Goal: Navigation & Orientation: Find specific page/section

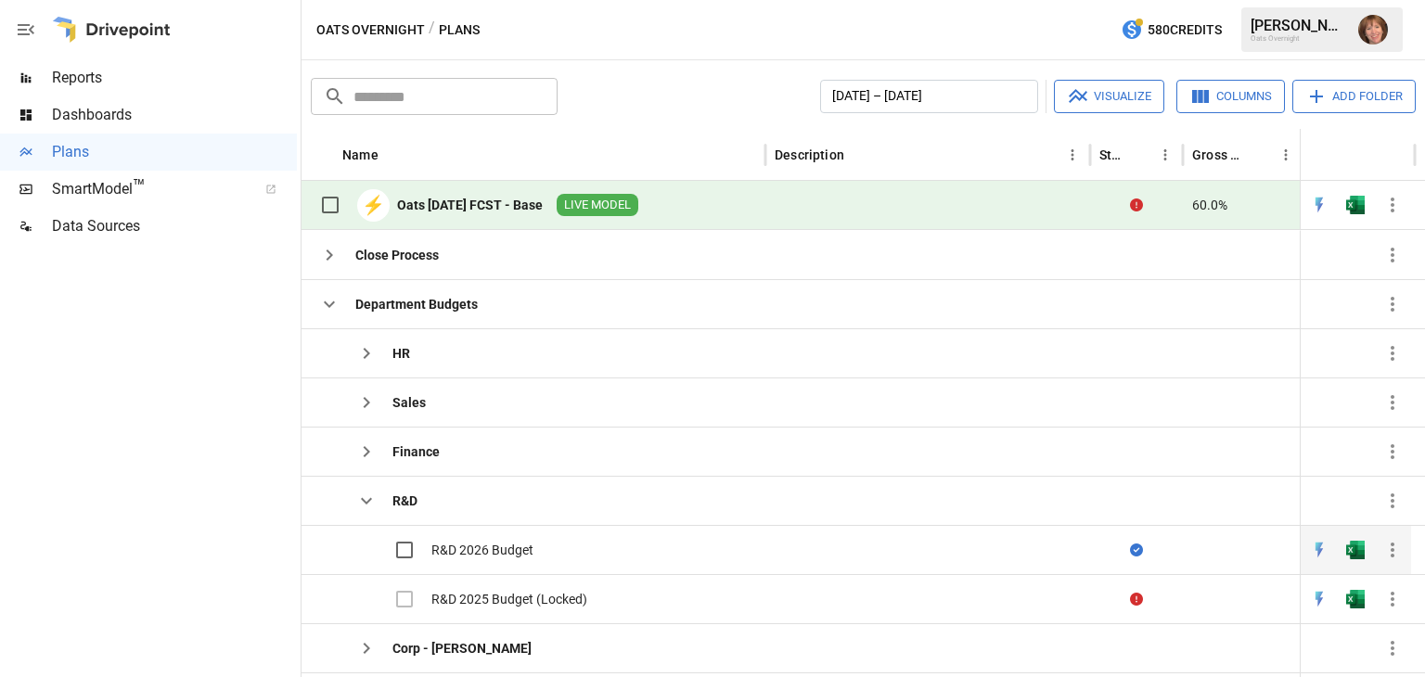
click at [516, 551] on div "R&D 2026 Budget" at bounding box center [482, 550] width 102 height 19
click at [490, 545] on div "R&D 2026 Budget" at bounding box center [482, 550] width 102 height 19
click at [1319, 546] on img "Open in Quick Edit" at bounding box center [1319, 550] width 19 height 19
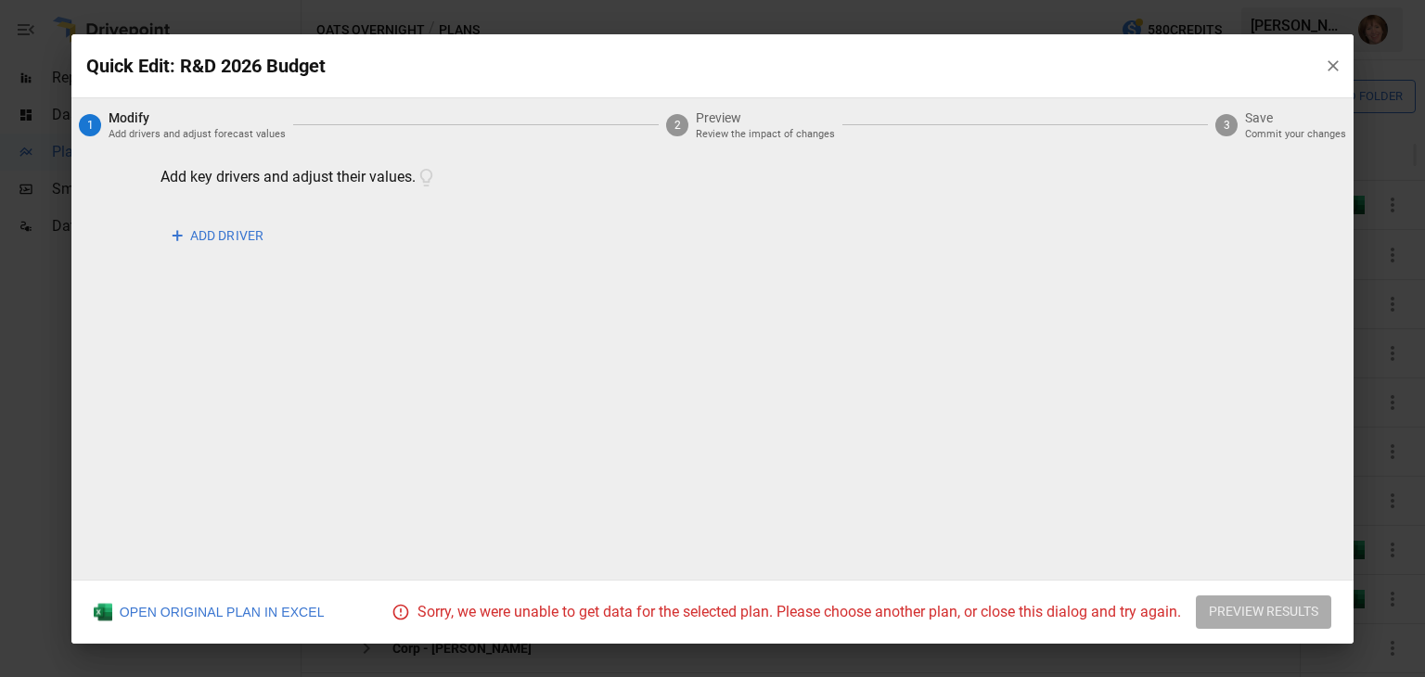
click at [1327, 63] on icon "button" at bounding box center [1333, 66] width 19 height 19
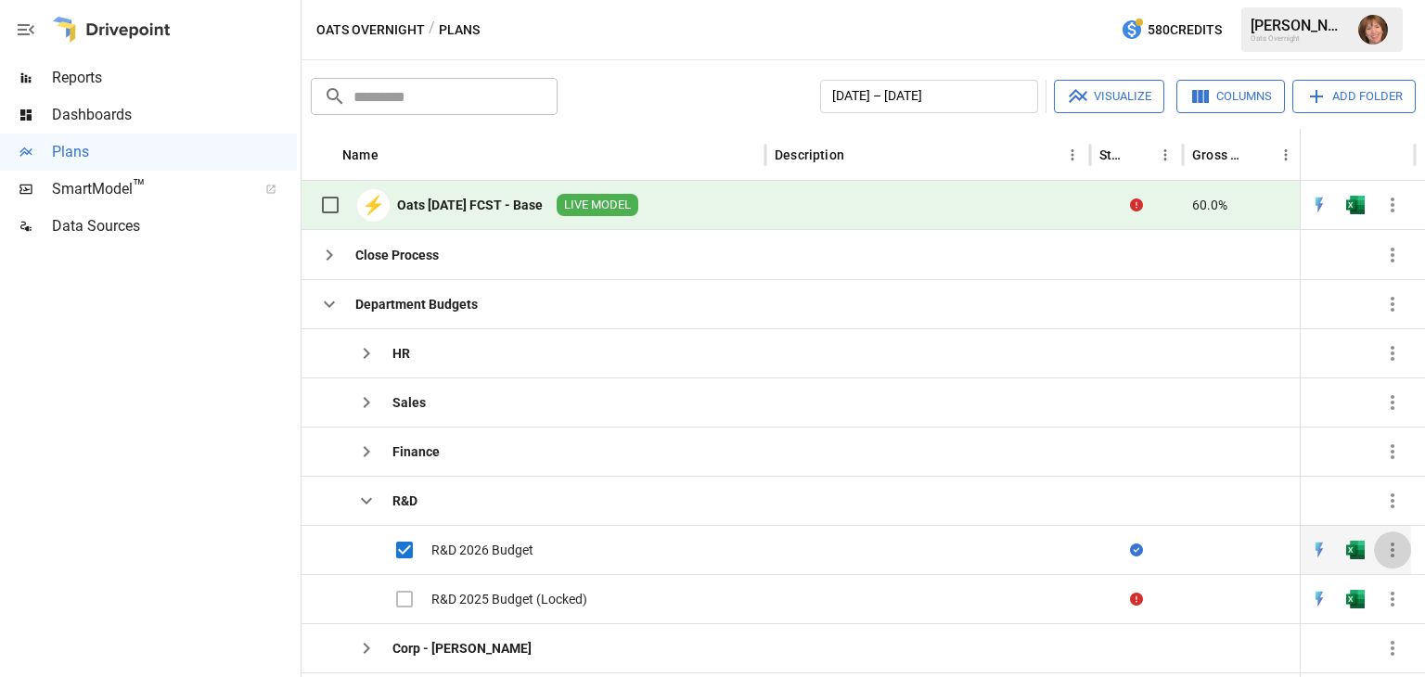
click at [1403, 550] on icon "button" at bounding box center [1392, 550] width 22 height 22
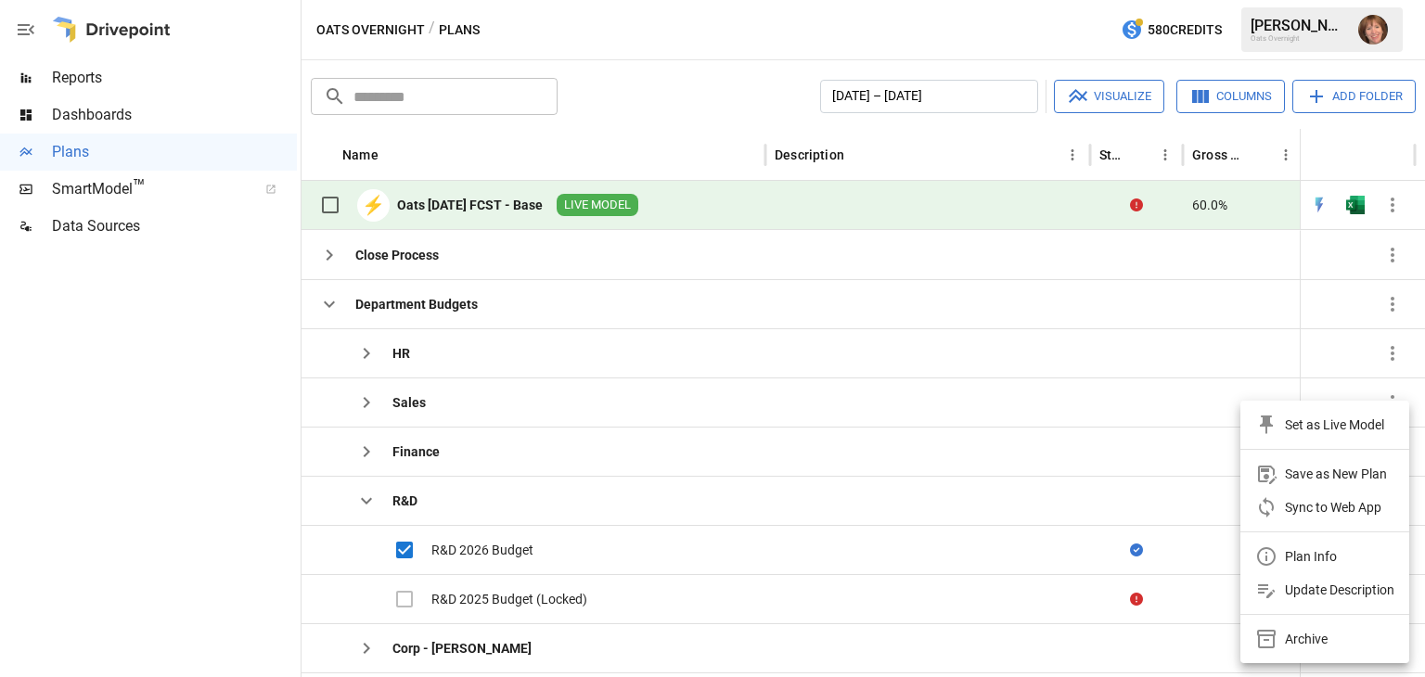
click at [456, 551] on div at bounding box center [712, 338] width 1425 height 677
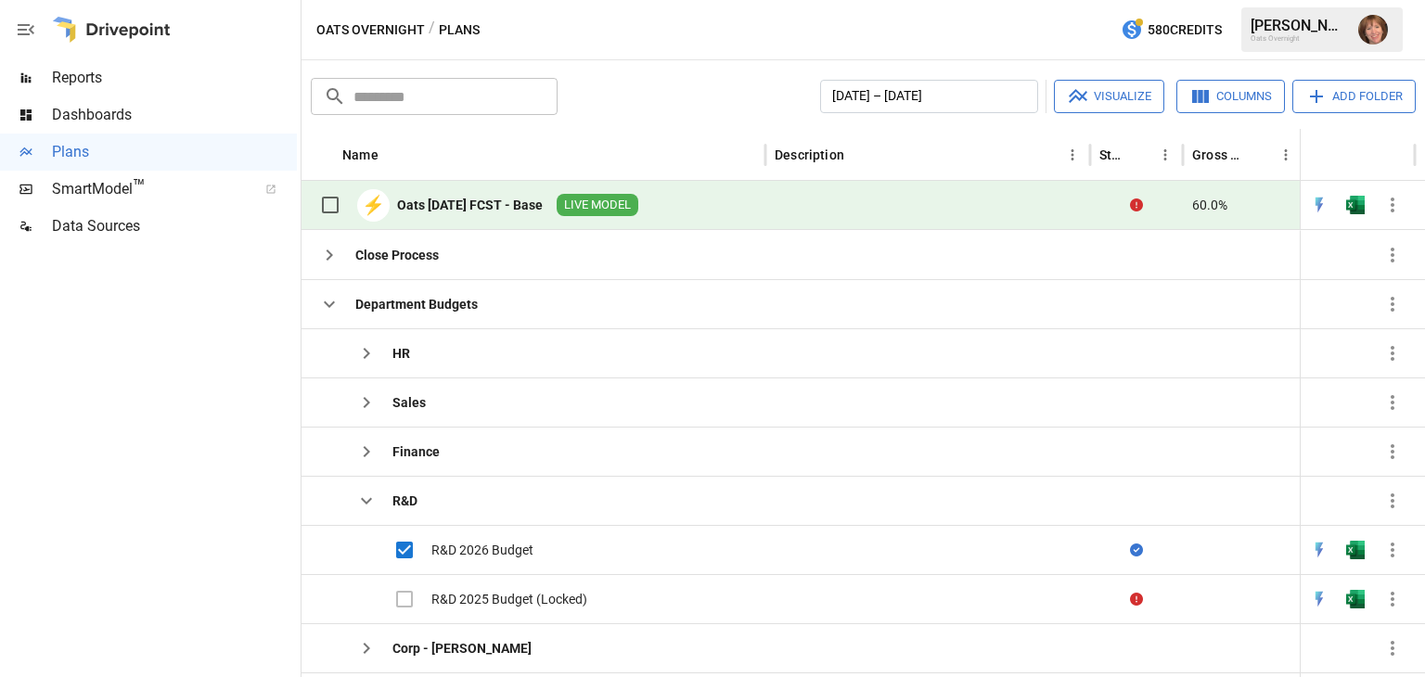
click at [638, 201] on span "LIVE MODEL" at bounding box center [598, 206] width 82 height 18
click at [480, 558] on div "R&D 2026 Budget" at bounding box center [425, 550] width 229 height 39
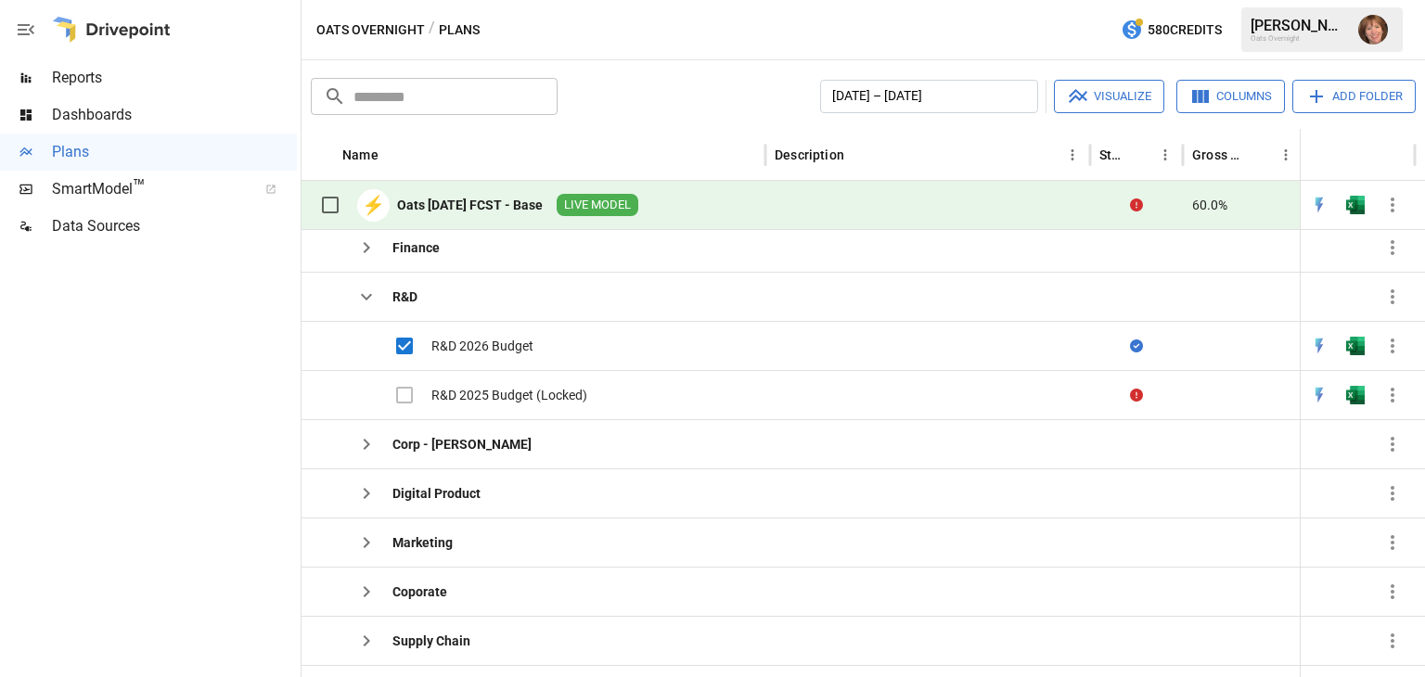
scroll to position [147, 0]
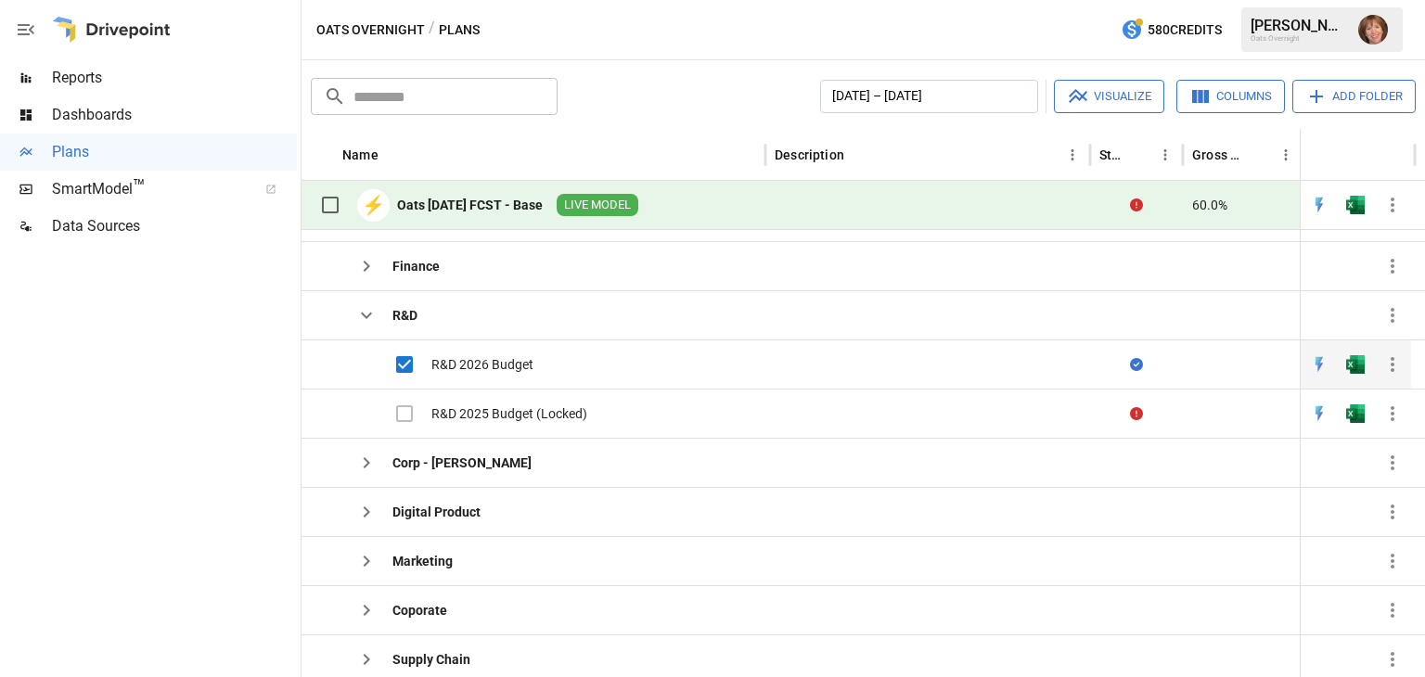
click at [1226, 366] on div at bounding box center [1243, 364] width 121 height 49
click at [486, 361] on div "R&D 2026 Budget" at bounding box center [482, 364] width 102 height 19
click at [1387, 413] on icon "button" at bounding box center [1392, 414] width 22 height 22
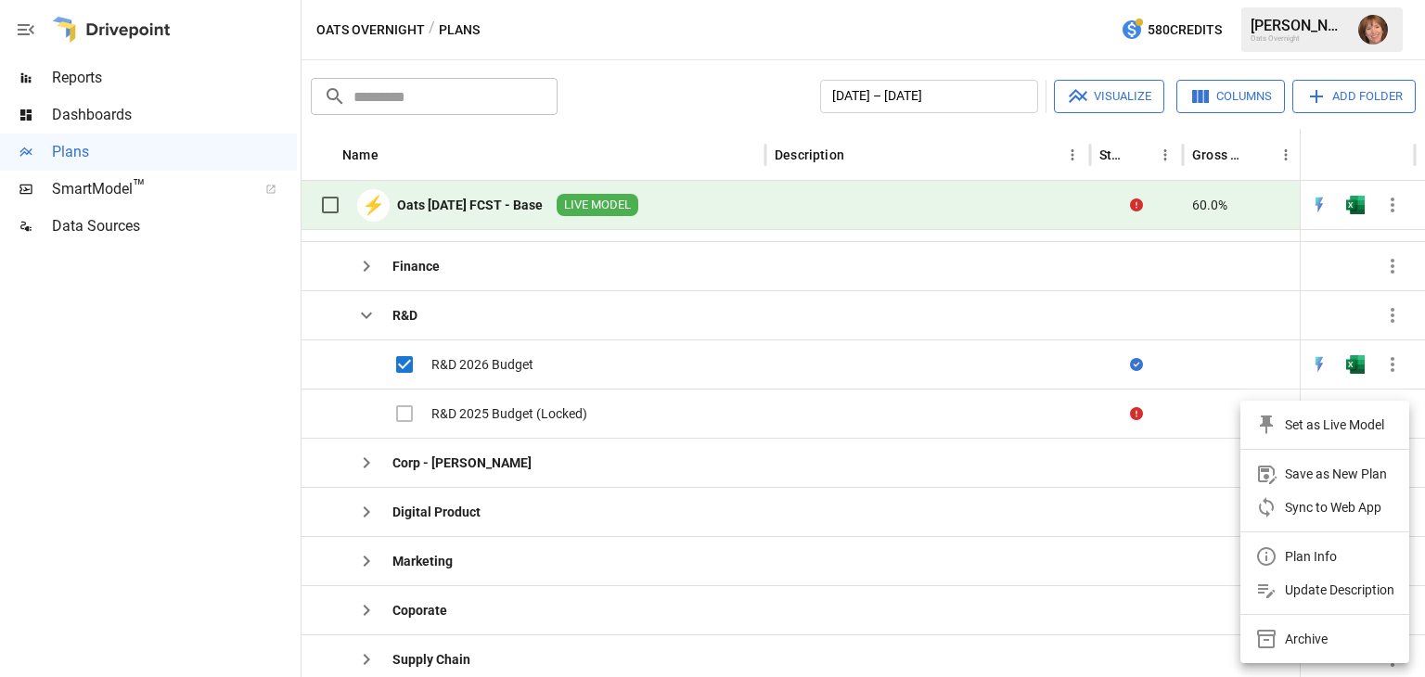
click at [521, 362] on div at bounding box center [712, 338] width 1425 height 677
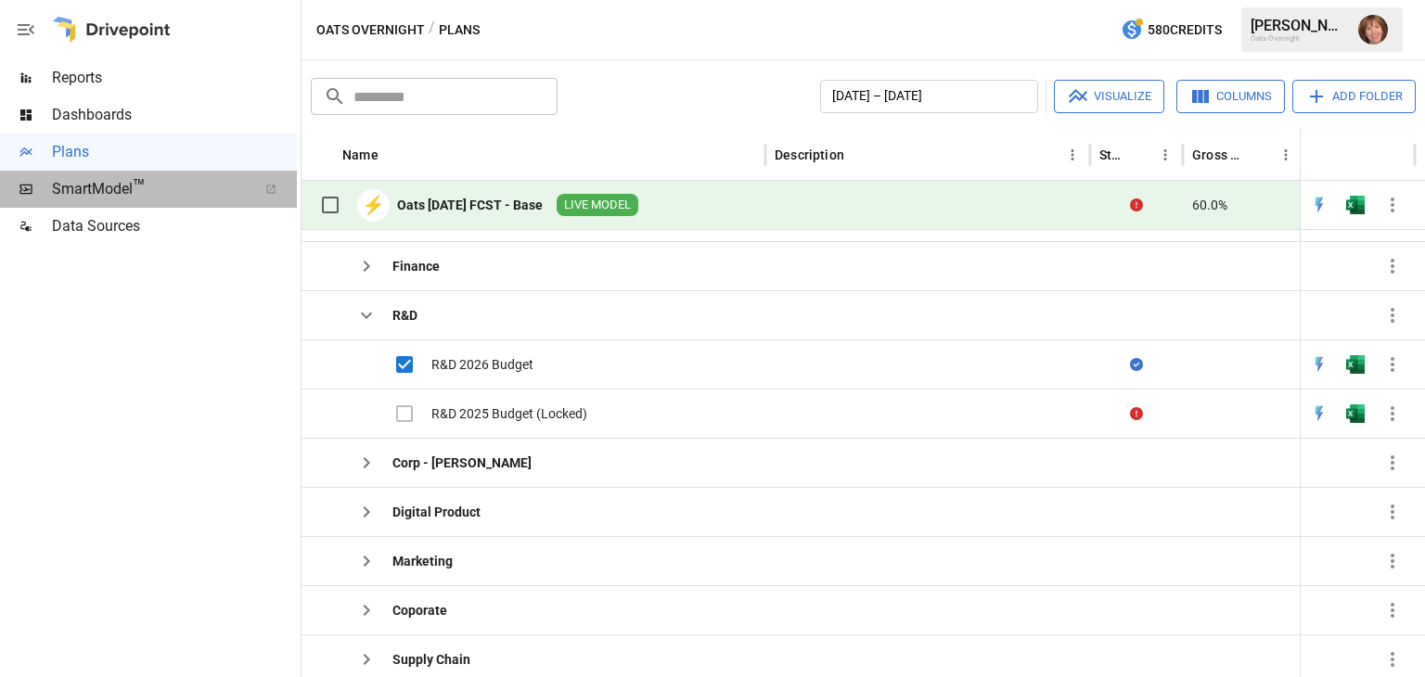
click at [106, 186] on span "SmartModel ™" at bounding box center [148, 189] width 193 height 22
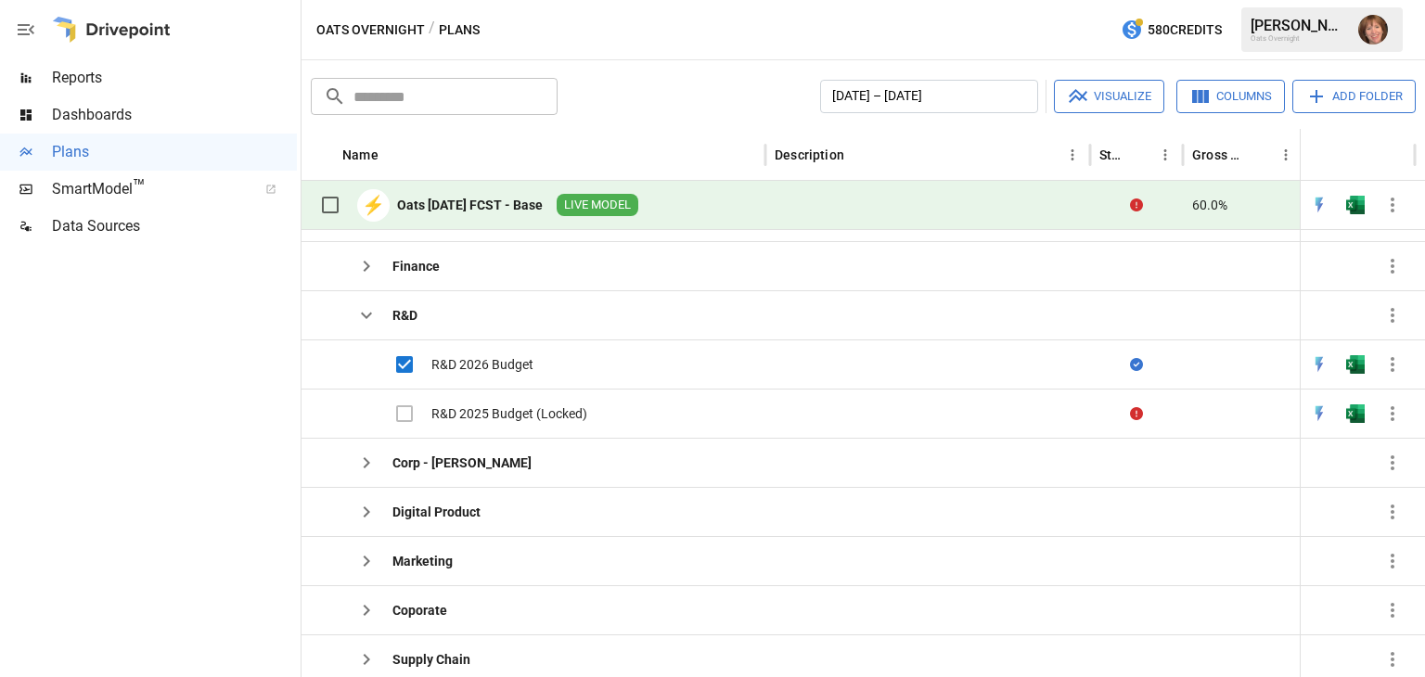
click at [80, 498] on div at bounding box center [148, 461] width 297 height 432
click at [681, 371] on div "R&D 2026 Budget" at bounding box center [533, 364] width 464 height 49
click at [1317, 357] on img "Open in Quick Edit" at bounding box center [1319, 364] width 19 height 19
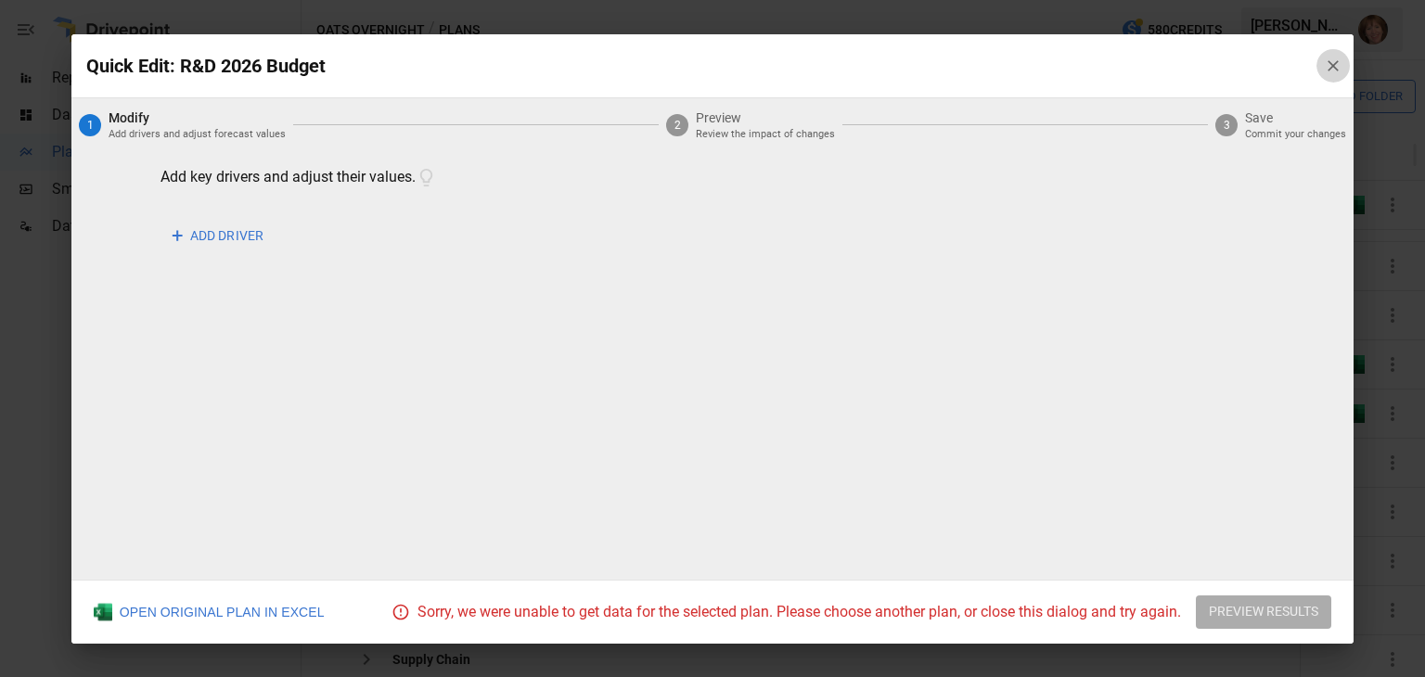
click at [1330, 57] on icon "button" at bounding box center [1333, 66] width 19 height 19
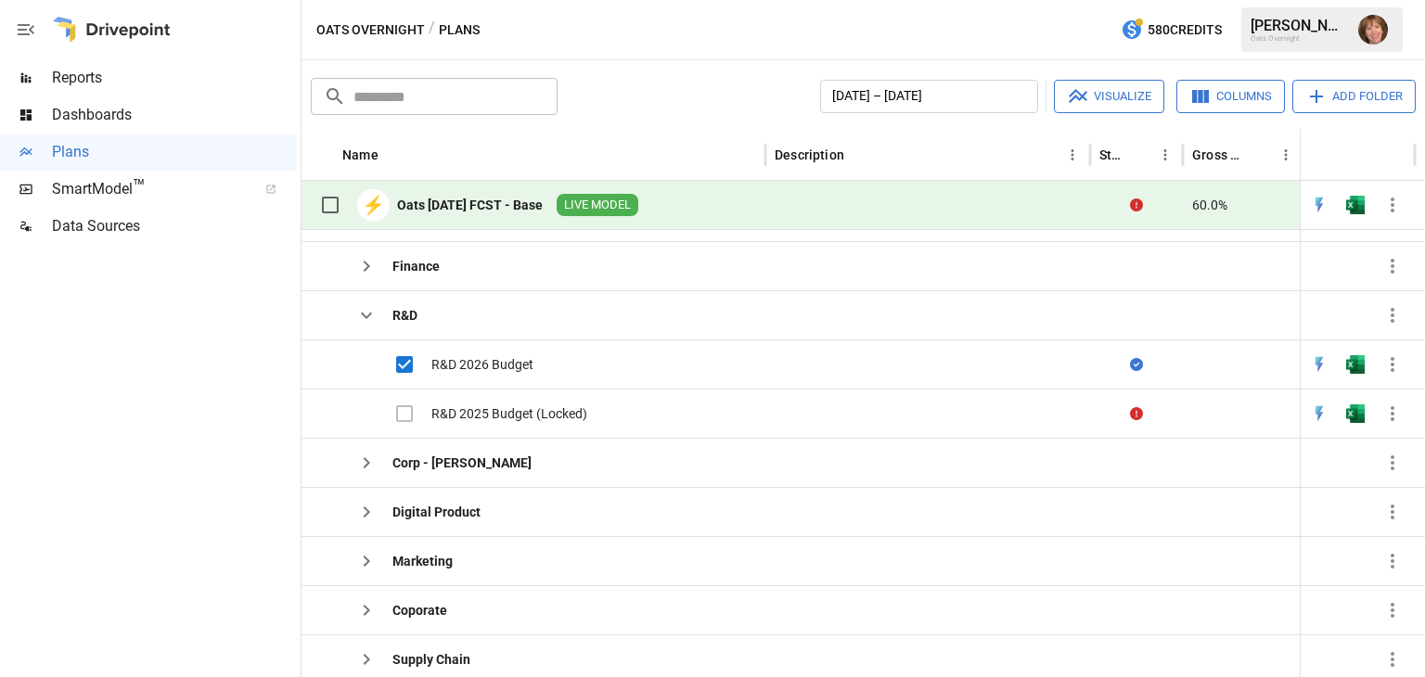
click at [85, 109] on span "Dashboards" at bounding box center [174, 115] width 245 height 22
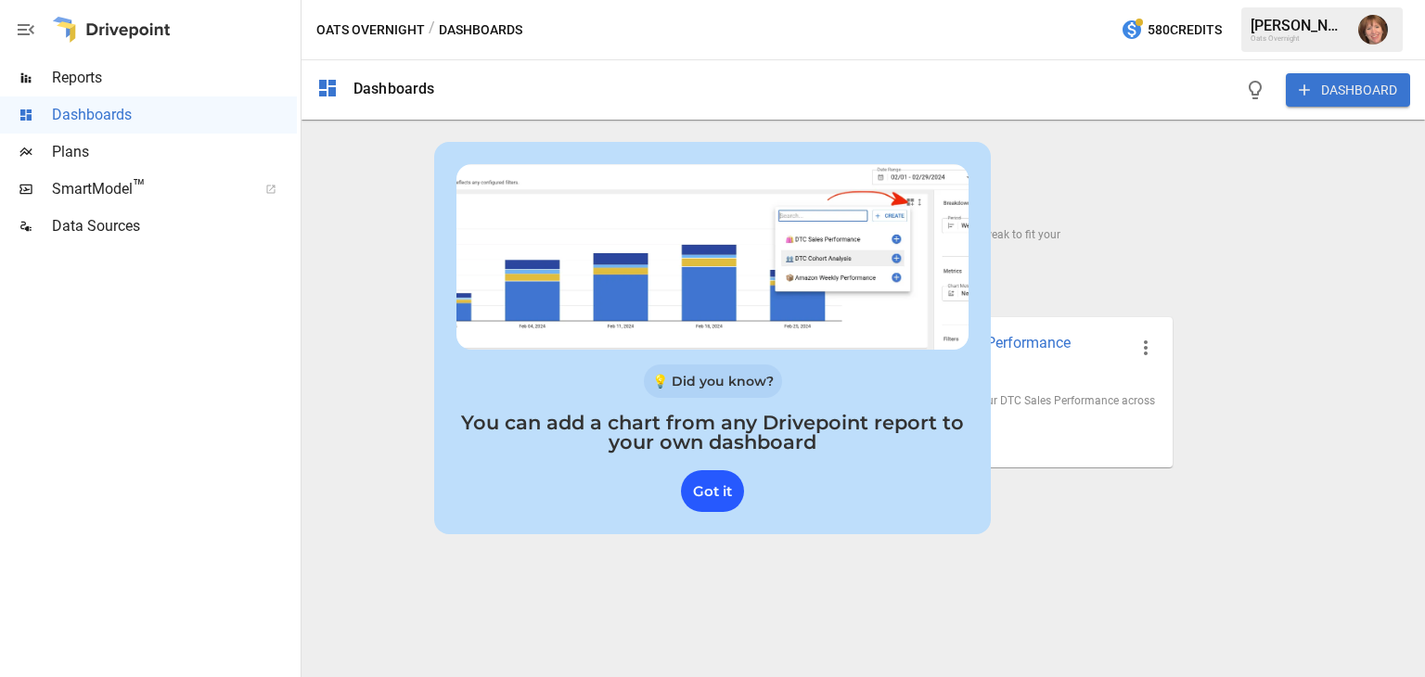
click at [718, 485] on div "Got it" at bounding box center [712, 491] width 63 height 42
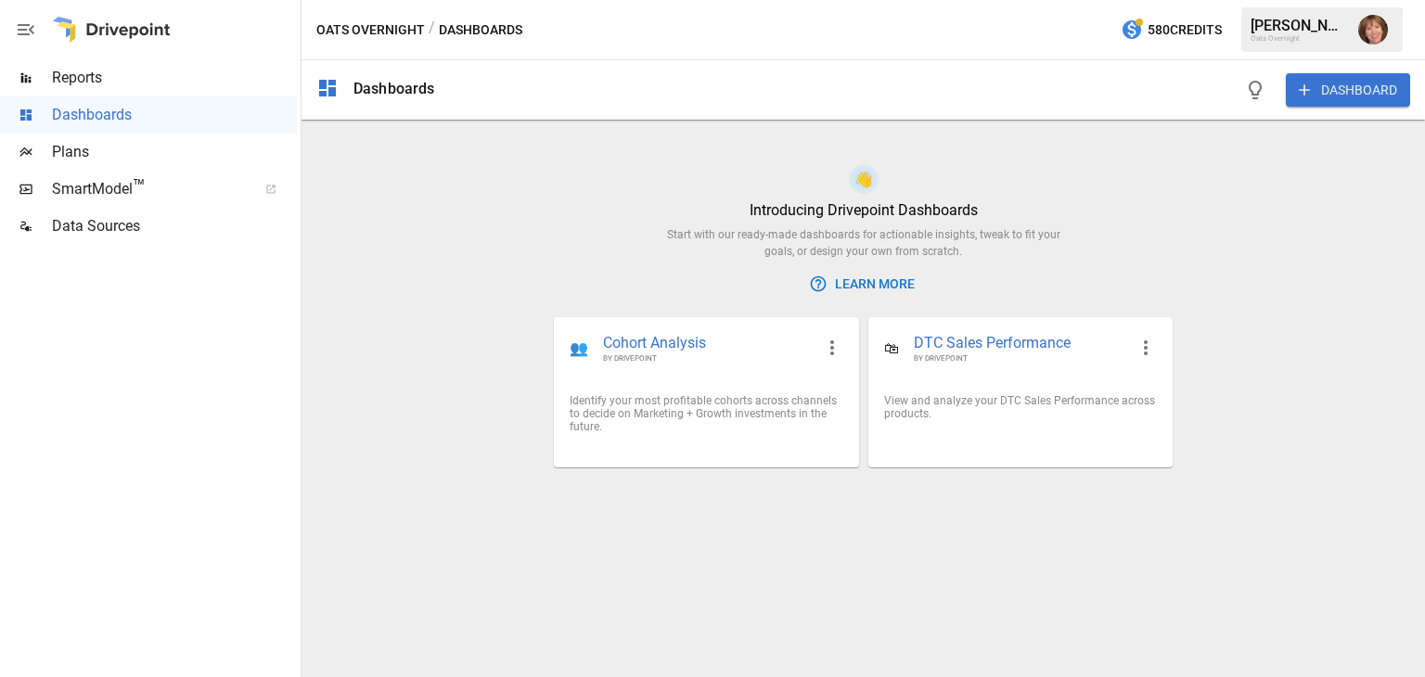
click at [70, 67] on span "Reports" at bounding box center [174, 78] width 245 height 22
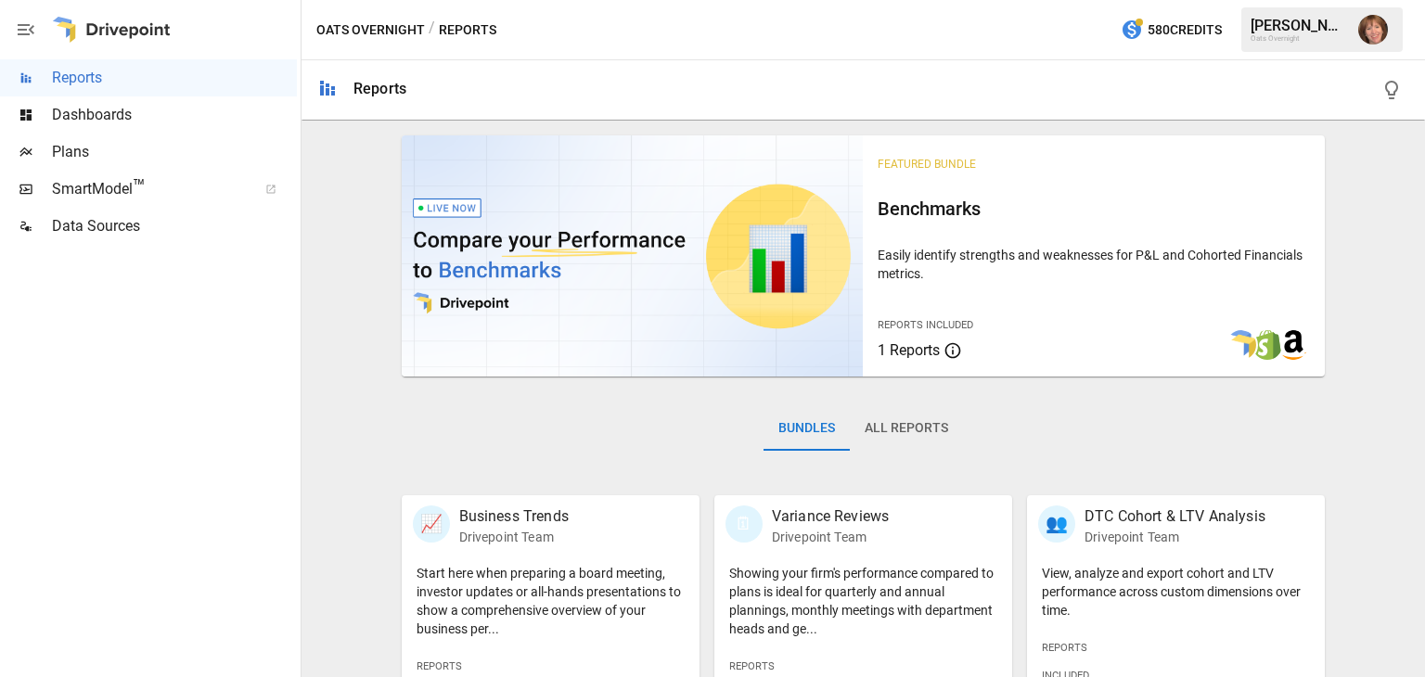
click at [19, 32] on icon "button" at bounding box center [26, 30] width 22 height 22
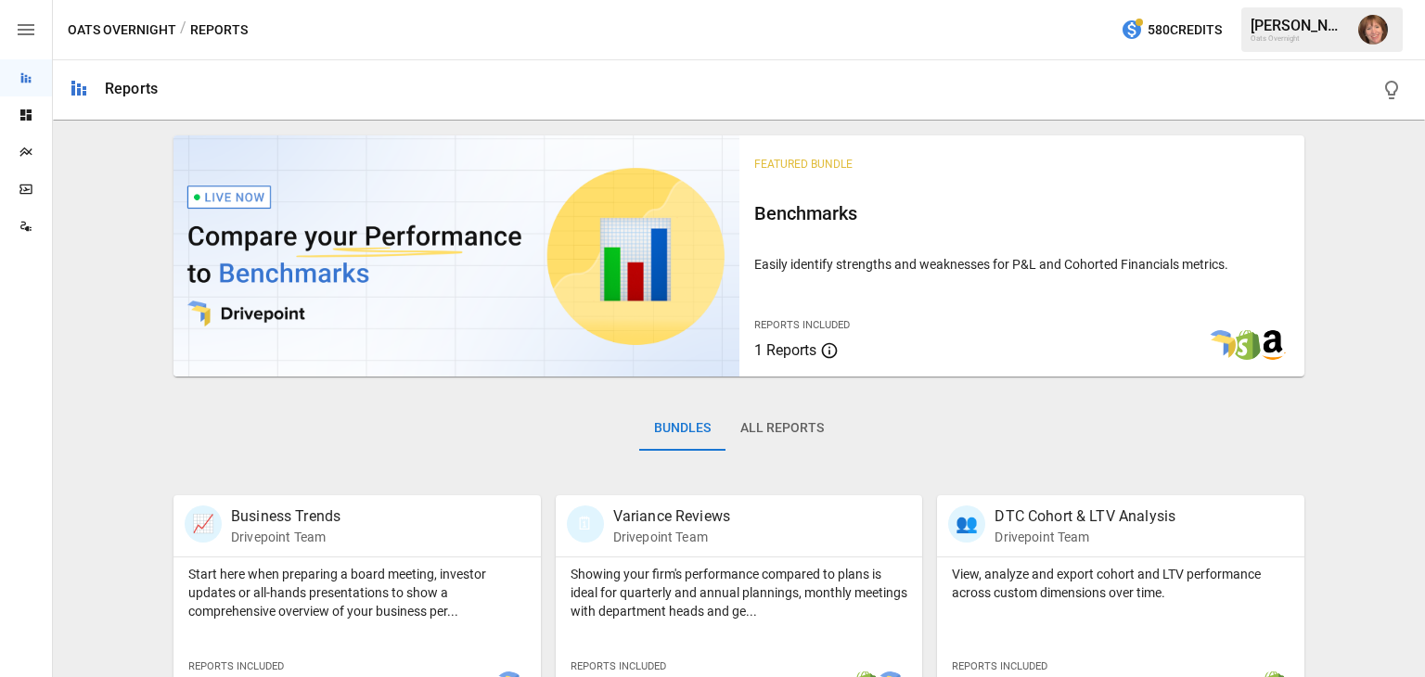
click at [19, 32] on icon "button" at bounding box center [26, 30] width 22 height 22
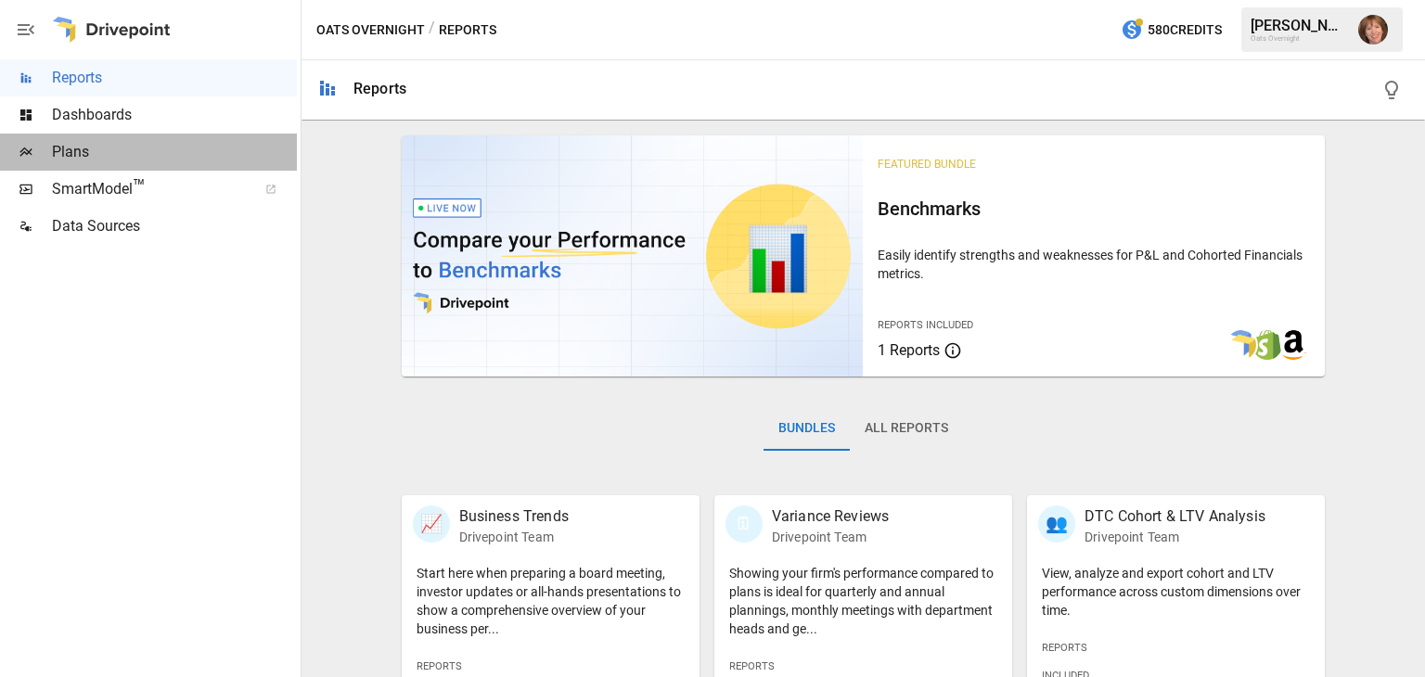
click at [59, 148] on span "Plans" at bounding box center [174, 152] width 245 height 22
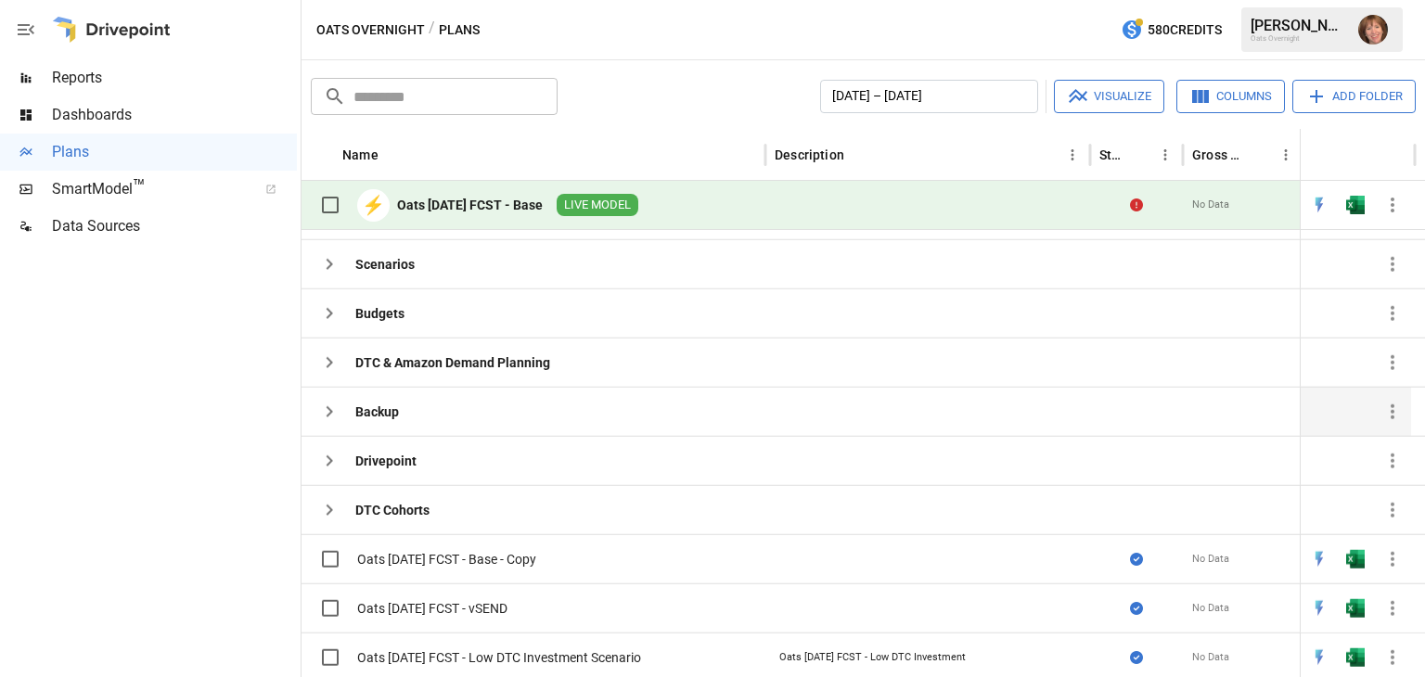
scroll to position [653, 0]
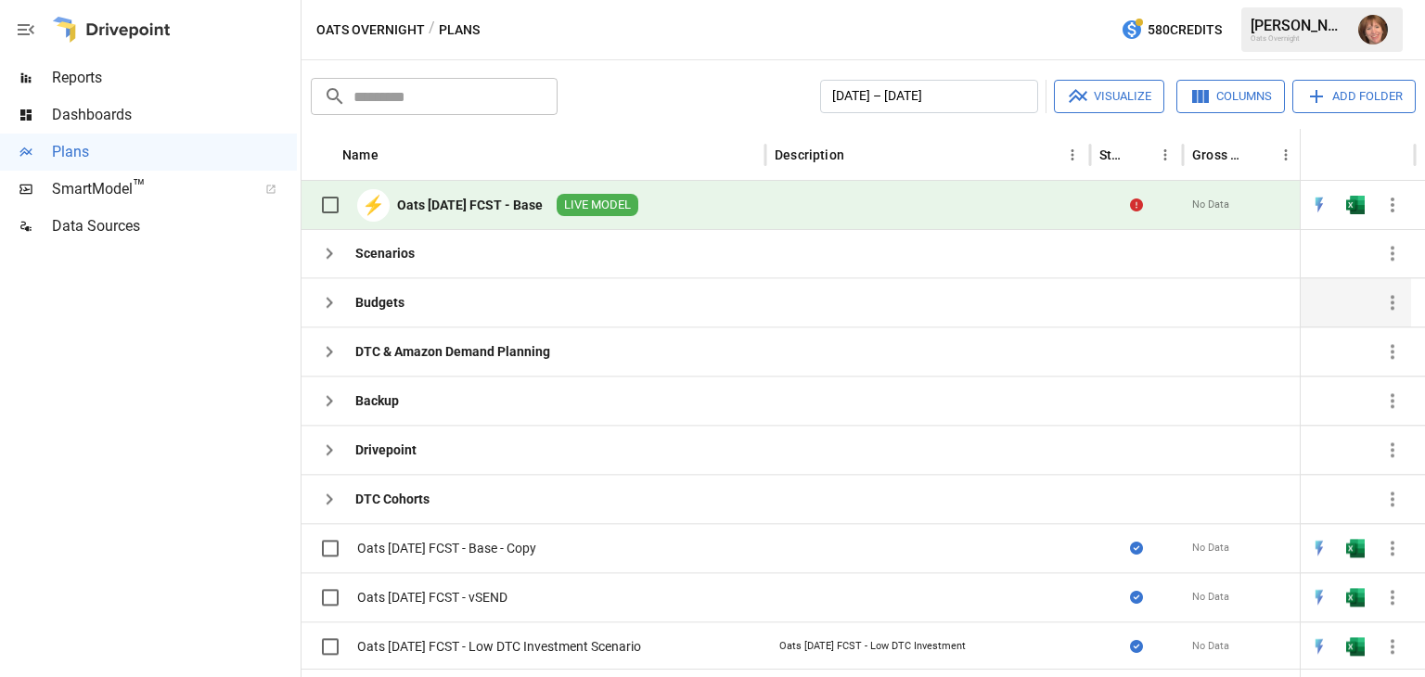
click at [336, 300] on icon "button" at bounding box center [329, 302] width 22 height 22
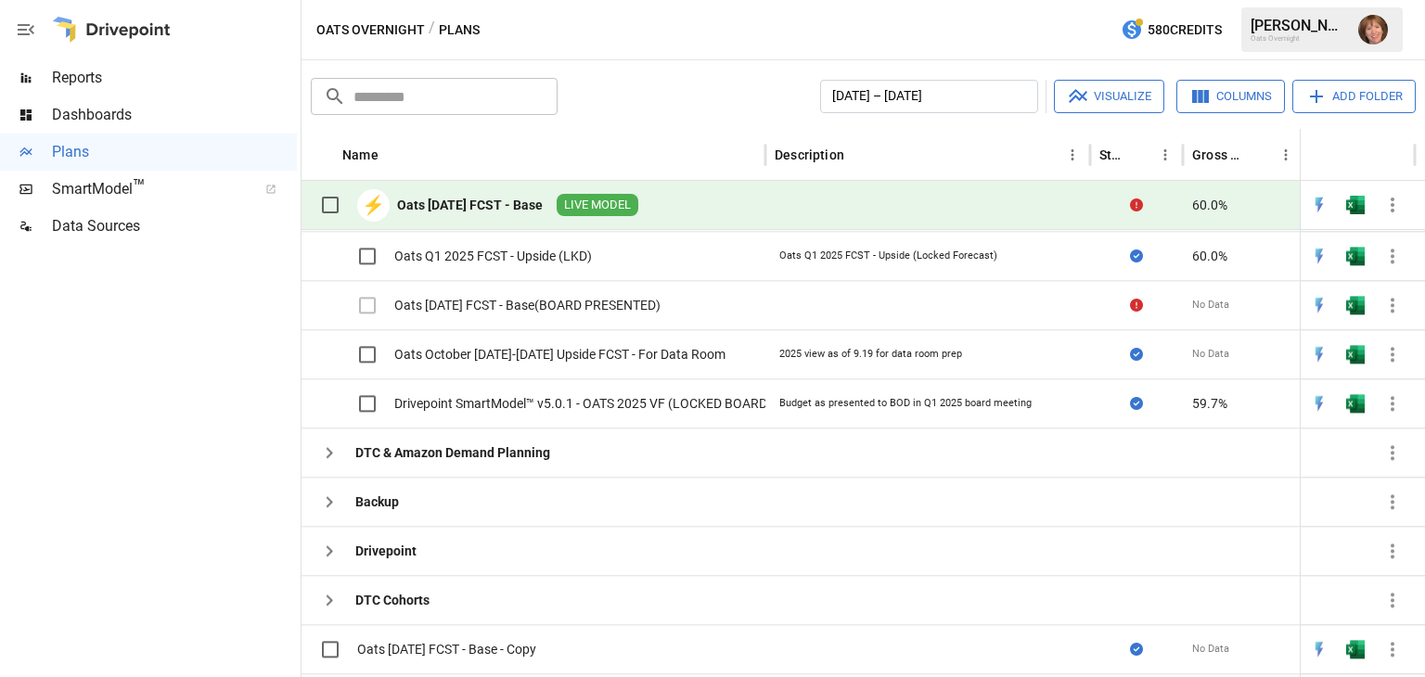
scroll to position [953, 0]
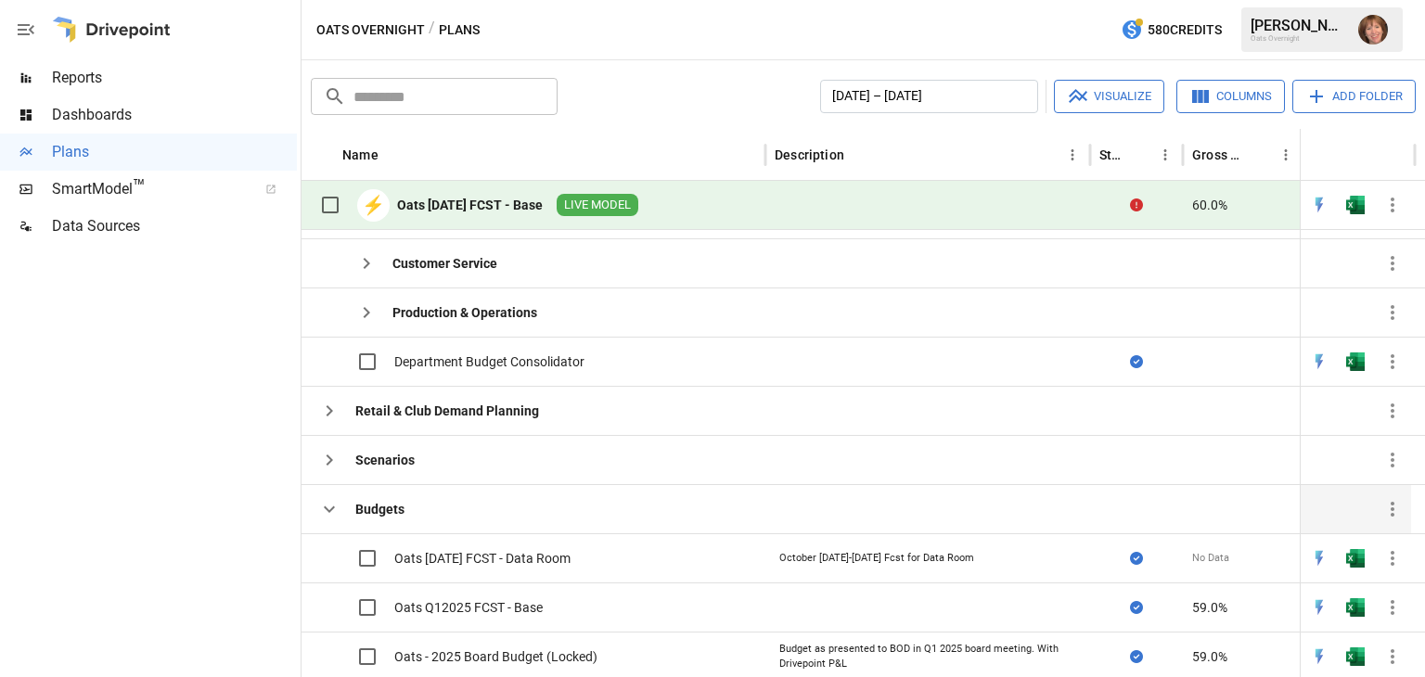
click at [332, 506] on icon "button" at bounding box center [329, 509] width 22 height 22
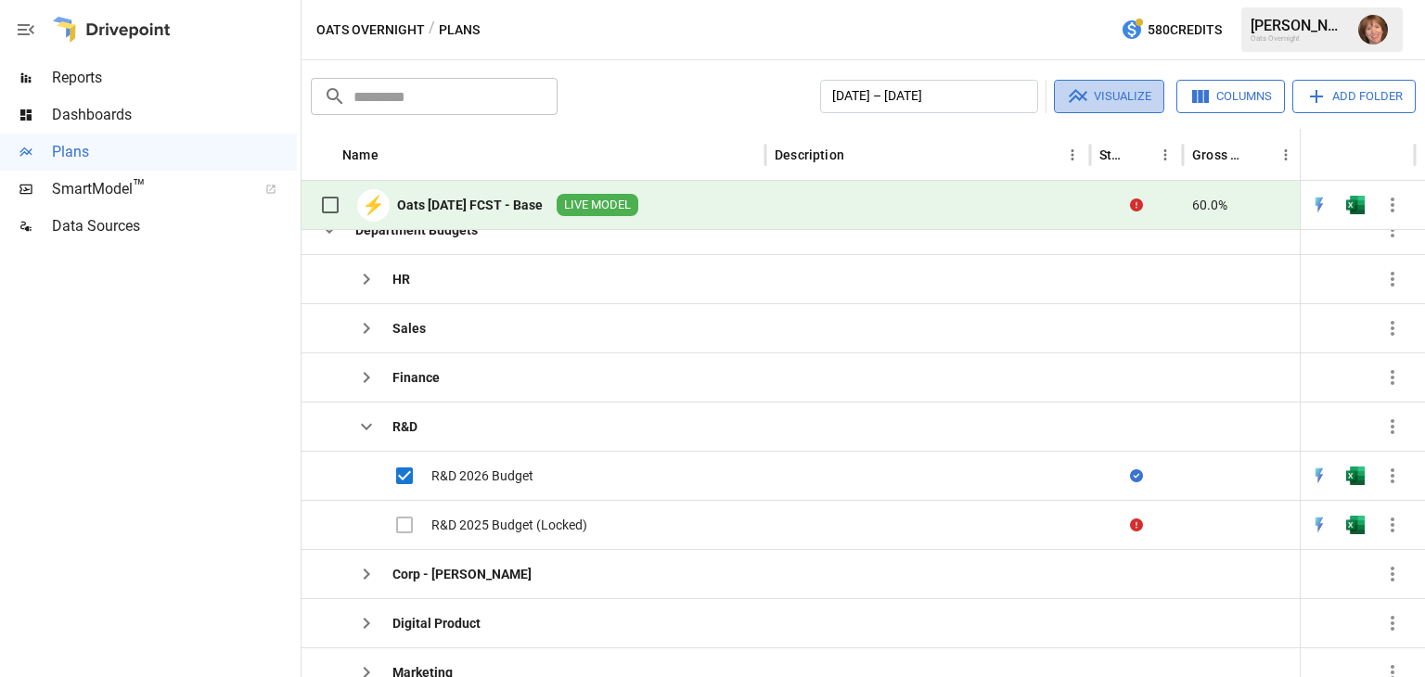
click at [1083, 101] on icon "button" at bounding box center [1078, 96] width 22 height 22
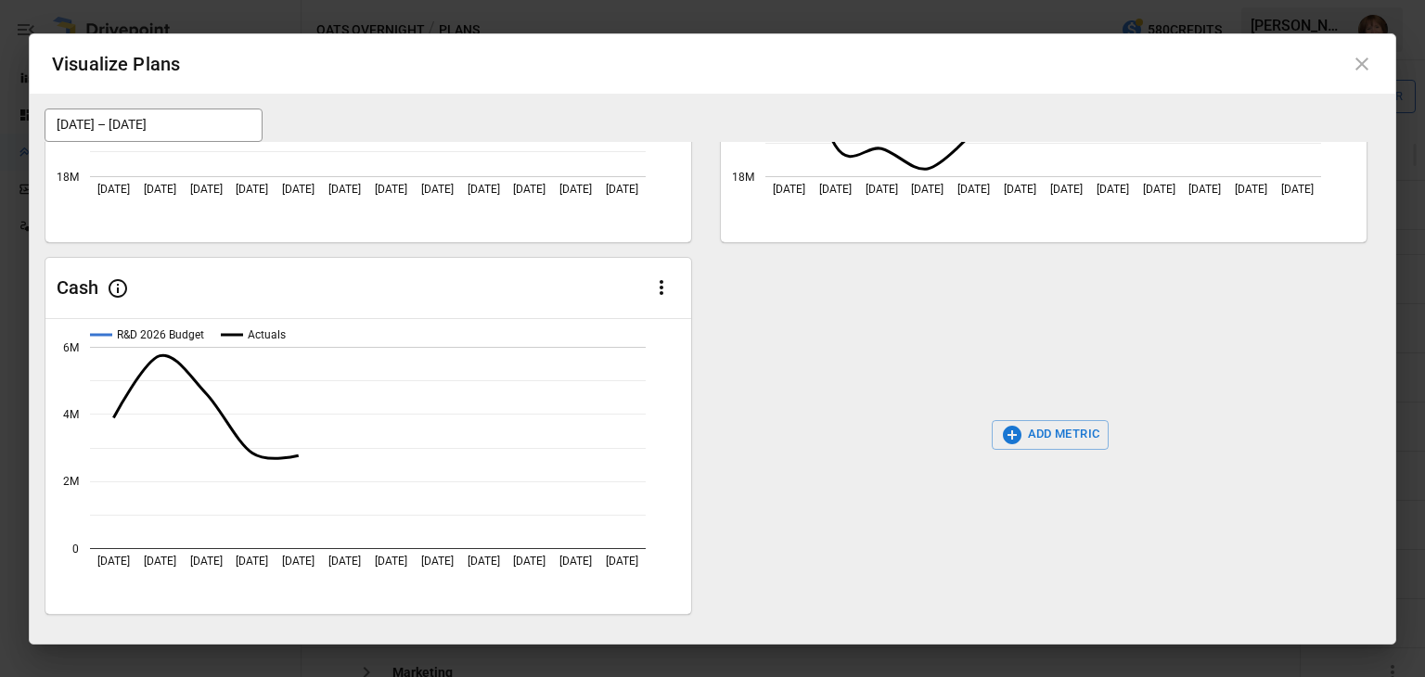
click at [1362, 68] on icon at bounding box center [1362, 64] width 22 height 22
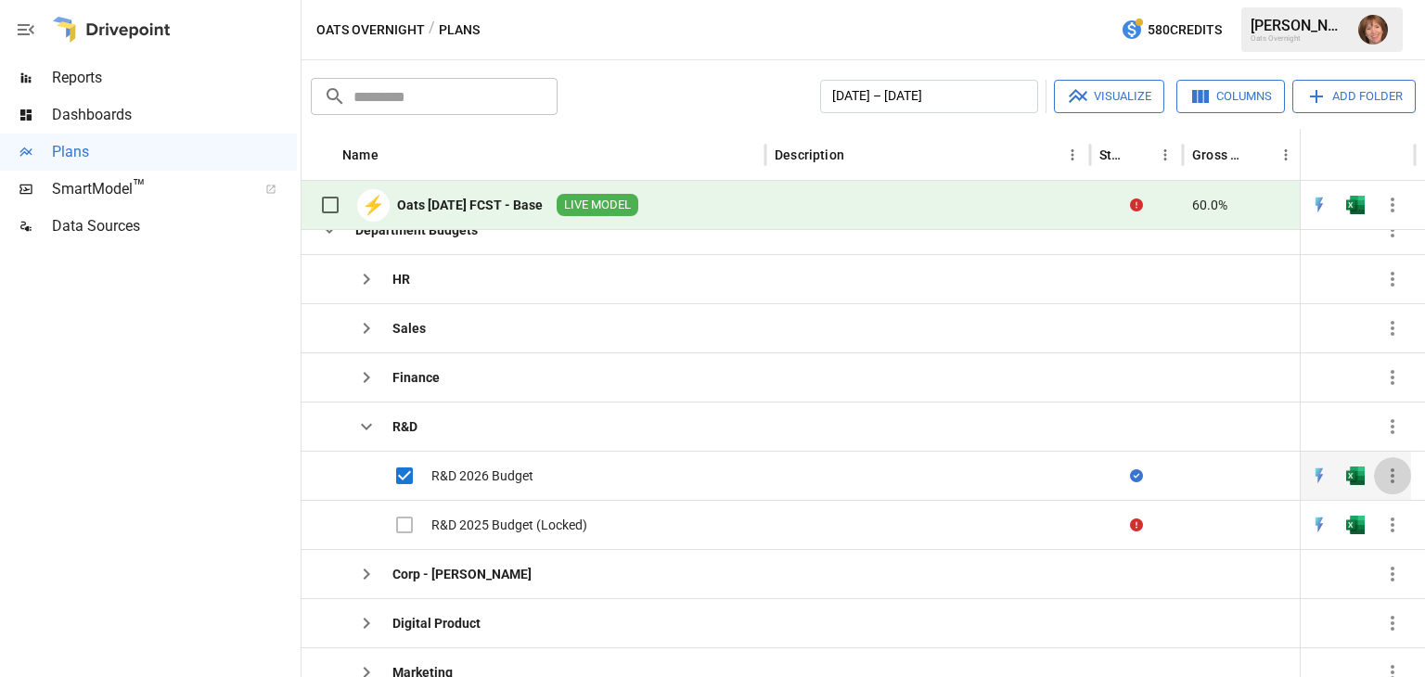
click at [1388, 465] on icon "button" at bounding box center [1392, 476] width 22 height 22
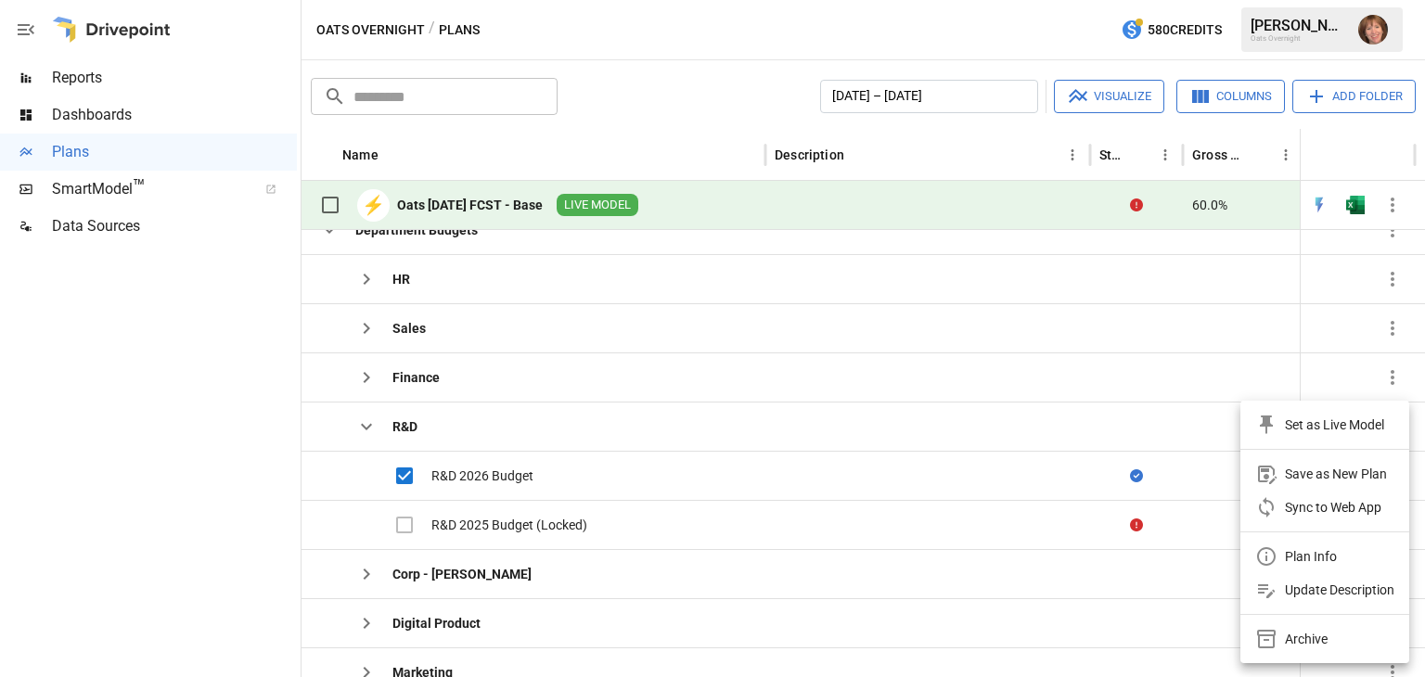
click at [199, 472] on div at bounding box center [712, 338] width 1425 height 677
